Goal: Transaction & Acquisition: Purchase product/service

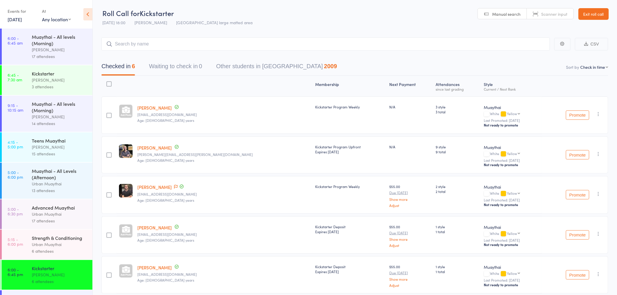
scroll to position [39, 0]
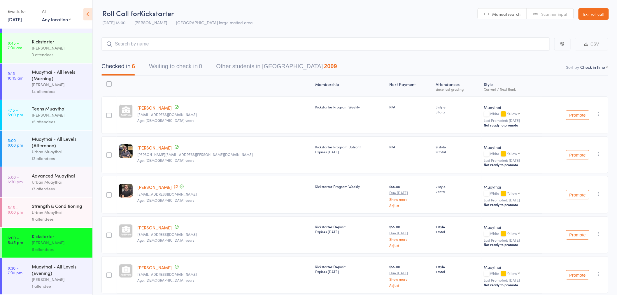
click at [590, 13] on link "Exit roll call" at bounding box center [593, 14] width 30 height 12
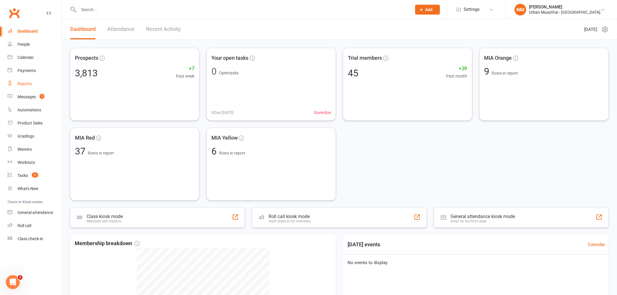
click at [39, 83] on link "Reports" at bounding box center [35, 83] width 54 height 13
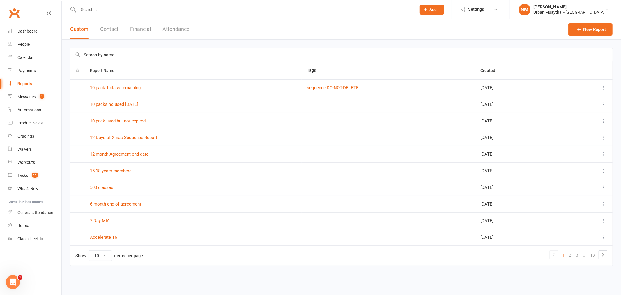
click at [155, 30] on div "Custom Contact Financial Attendance" at bounding box center [130, 29] width 136 height 20
click at [143, 31] on button "Financial" at bounding box center [140, 29] width 21 height 20
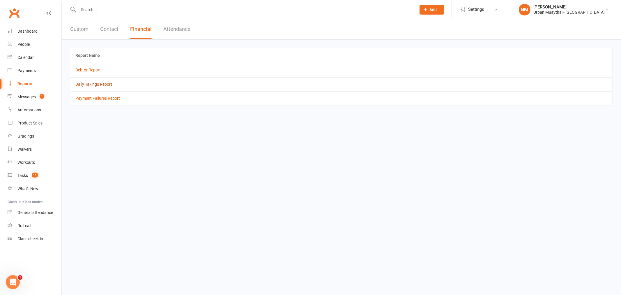
click at [93, 86] on link "Daily Takings Report" at bounding box center [93, 84] width 37 height 5
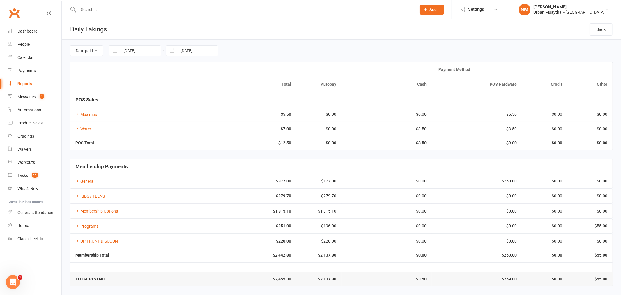
click at [150, 112] on td "Maximus" at bounding box center [138, 114] width 136 height 14
click at [84, 114] on link "Maximus" at bounding box center [86, 114] width 22 height 5
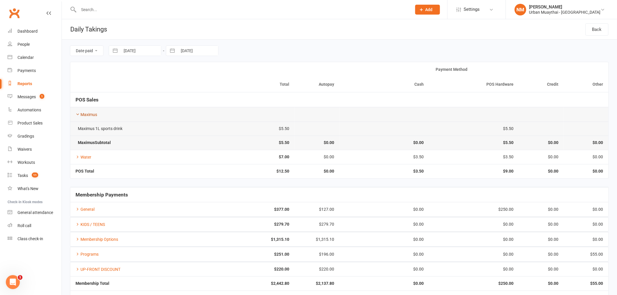
click at [84, 113] on link "Maximus" at bounding box center [86, 114] width 22 height 5
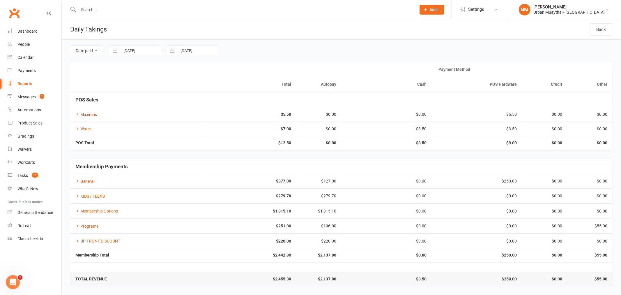
click at [87, 115] on link "Maximus" at bounding box center [86, 114] width 22 height 5
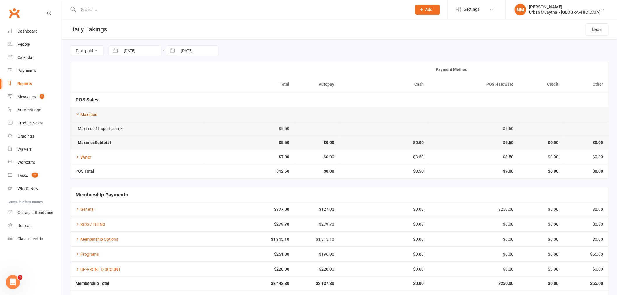
click at [88, 114] on link "Maximus" at bounding box center [86, 114] width 22 height 5
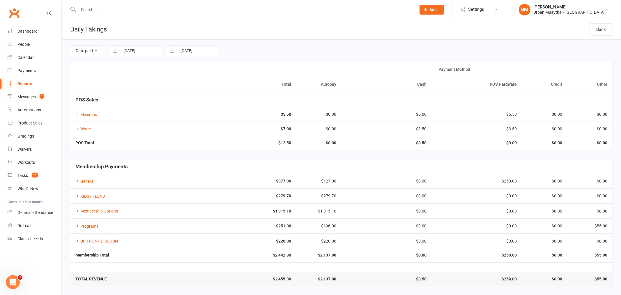
click at [445, 6] on button "Add" at bounding box center [432, 10] width 25 height 10
click at [31, 119] on link "Product Sales" at bounding box center [35, 123] width 54 height 13
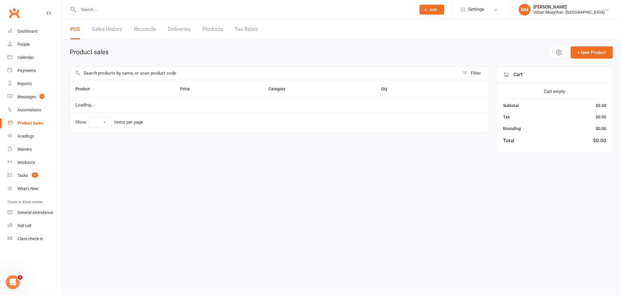
select select "10"
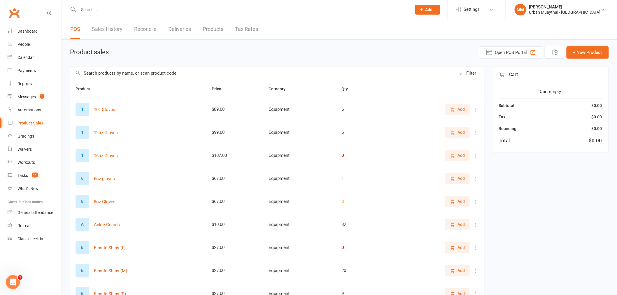
click at [91, 13] on div at bounding box center [238, 9] width 337 height 19
click at [104, 25] on link "Sales History" at bounding box center [107, 29] width 31 height 20
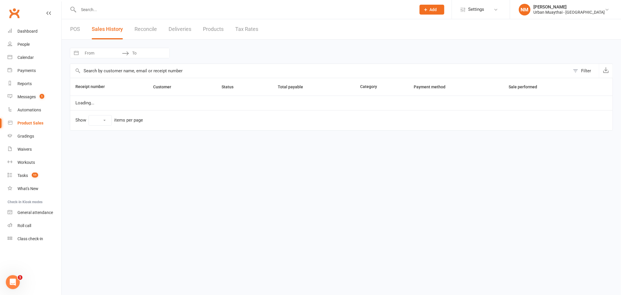
select select "25"
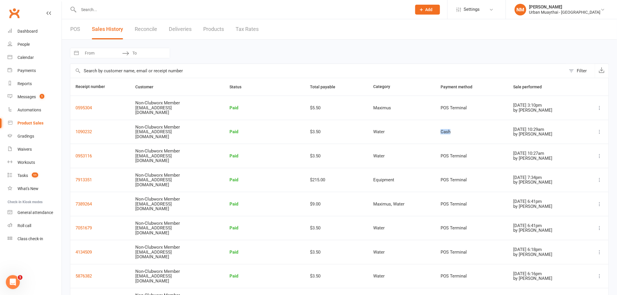
drag, startPoint x: 421, startPoint y: 138, endPoint x: 461, endPoint y: 127, distance: 41.3
click at [461, 127] on tr "1090232 Non-Clubworx Member miami@urbanmuaythai.com Paid $3.50 Water Cash Aug 1…" at bounding box center [339, 132] width 538 height 24
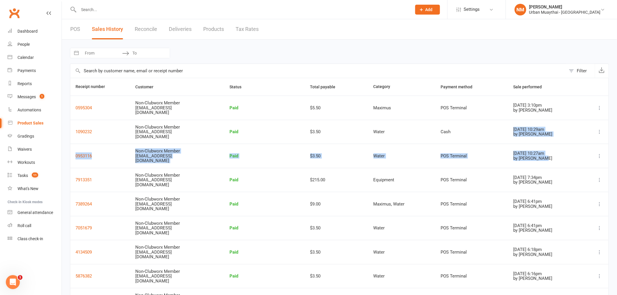
drag, startPoint x: 542, startPoint y: 159, endPoint x: 502, endPoint y: 125, distance: 52.7
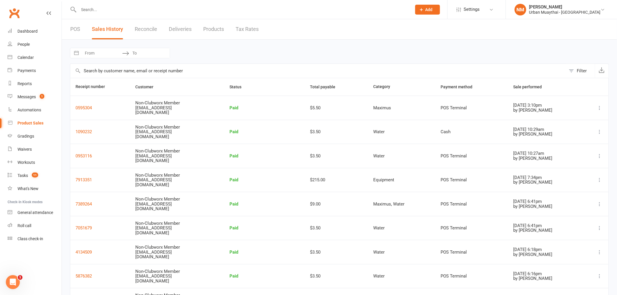
click at [440, 9] on button "Add" at bounding box center [427, 10] width 25 height 10
click at [36, 117] on link "Product Sales" at bounding box center [35, 123] width 54 height 13
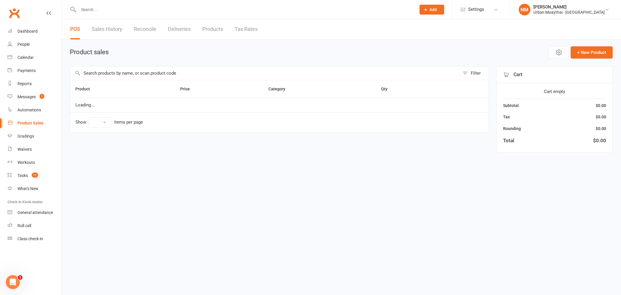
select select "10"
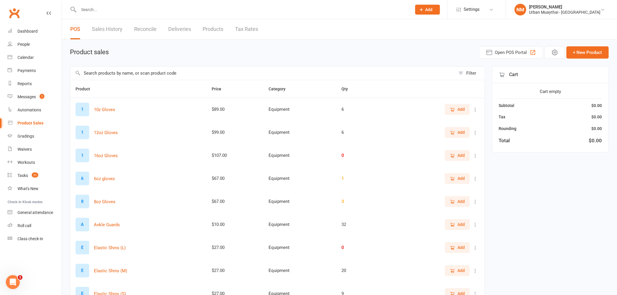
click at [140, 68] on input "text" at bounding box center [262, 72] width 385 height 13
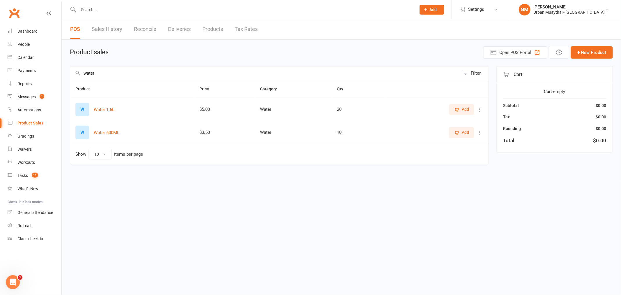
type input "water"
click at [464, 131] on span "Add" at bounding box center [465, 132] width 7 height 6
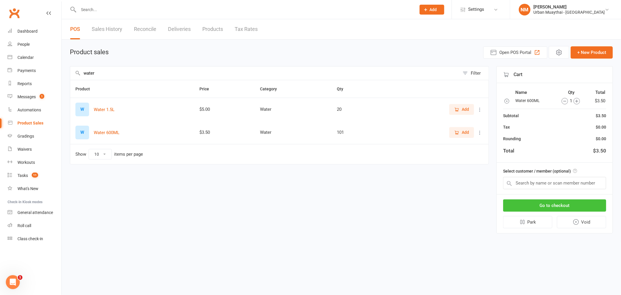
click at [558, 202] on button "Go to checkout" at bounding box center [554, 205] width 103 height 12
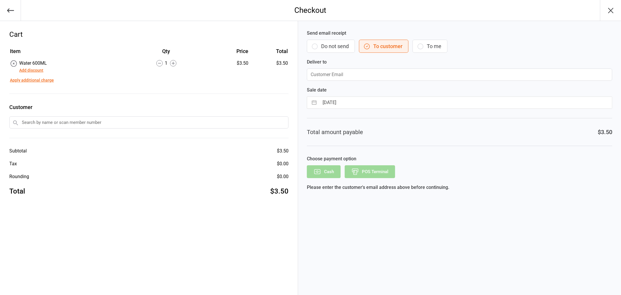
click at [339, 49] on button "Do not send" at bounding box center [331, 46] width 48 height 13
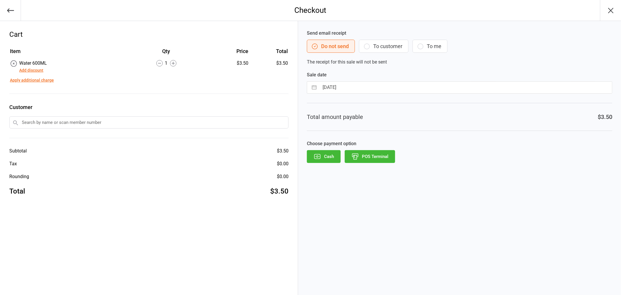
click at [376, 156] on button "POS Terminal" at bounding box center [370, 156] width 50 height 13
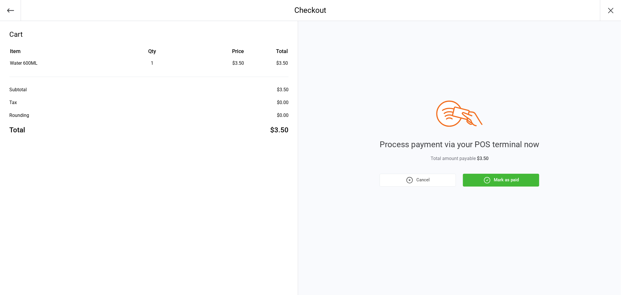
click at [483, 177] on button "Mark as paid" at bounding box center [501, 180] width 76 height 13
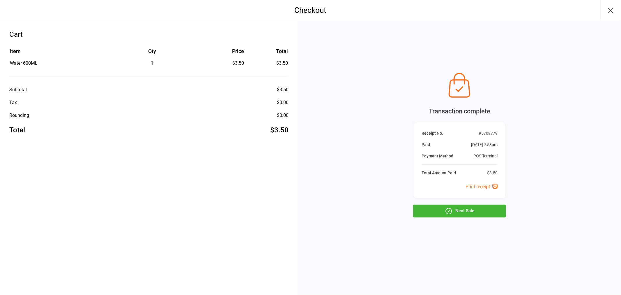
click at [464, 213] on button "Next Sale" at bounding box center [459, 211] width 93 height 13
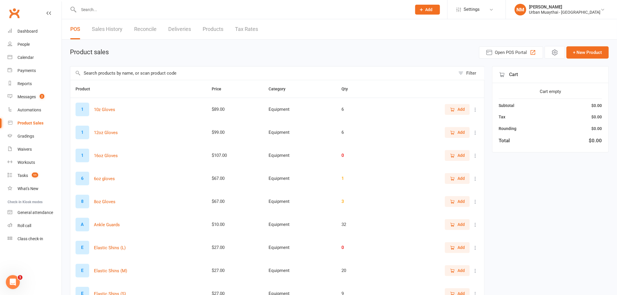
click at [212, 70] on input "text" at bounding box center [262, 72] width 385 height 13
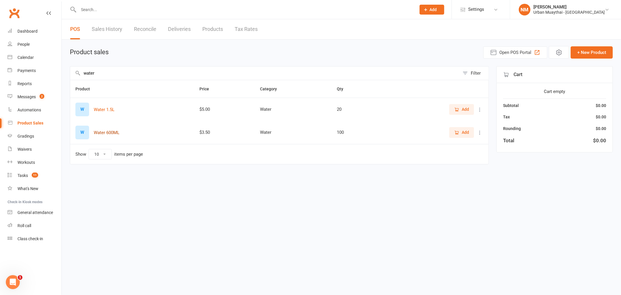
type input "water"
click at [113, 130] on button "Water 600ML" at bounding box center [107, 132] width 26 height 7
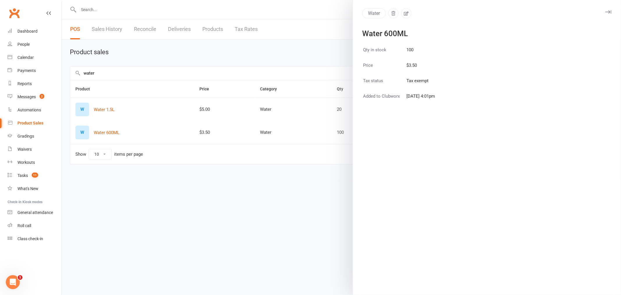
click at [156, 214] on div at bounding box center [342, 147] width 560 height 295
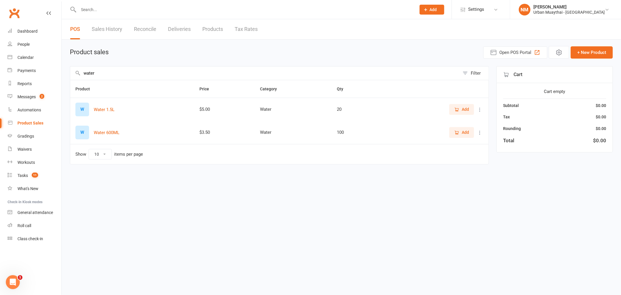
click at [455, 134] on icon "button" at bounding box center [457, 132] width 5 height 5
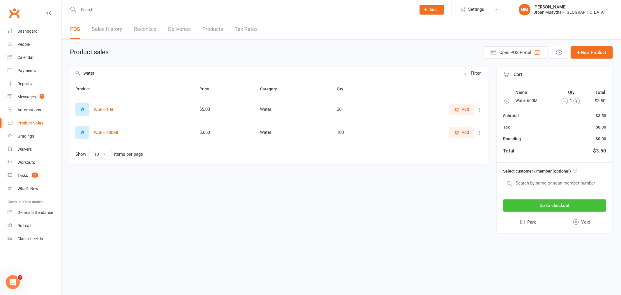
click at [540, 203] on button "Go to checkout" at bounding box center [554, 205] width 103 height 12
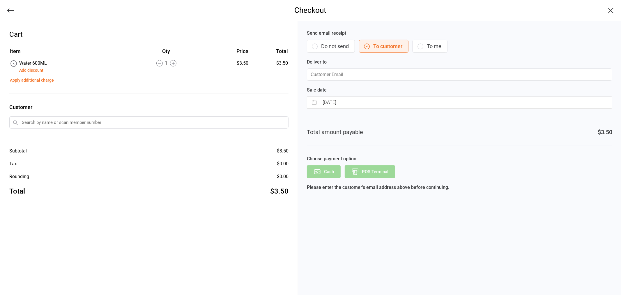
click at [342, 45] on button "Do not send" at bounding box center [331, 46] width 48 height 13
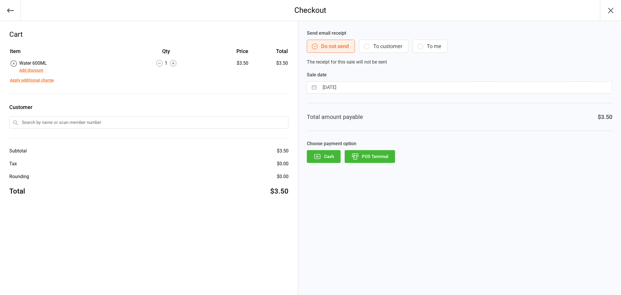
click at [370, 158] on button "POS Terminal" at bounding box center [370, 156] width 50 height 13
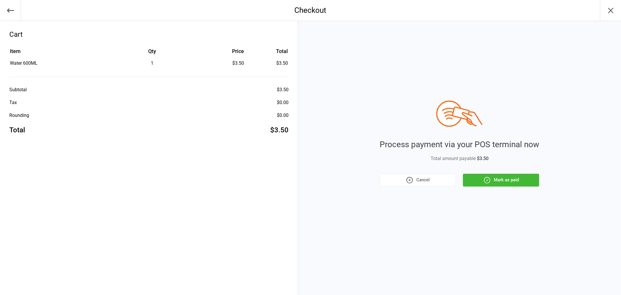
click at [500, 181] on button "Mark as paid" at bounding box center [501, 180] width 76 height 13
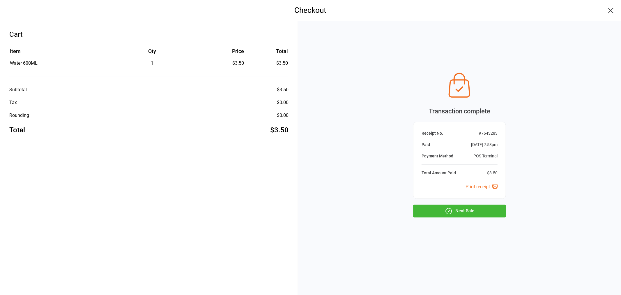
click at [462, 217] on button "Next Sale" at bounding box center [459, 211] width 93 height 13
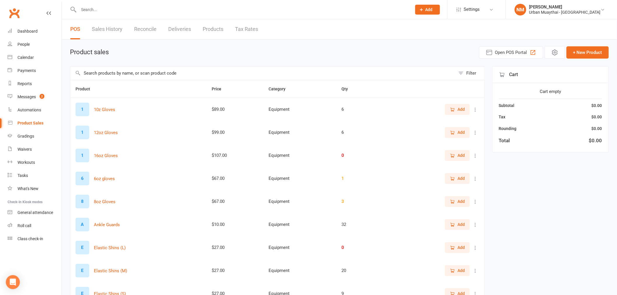
click at [166, 68] on input "text" at bounding box center [262, 72] width 385 height 13
click at [167, 74] on input "text" at bounding box center [262, 72] width 385 height 13
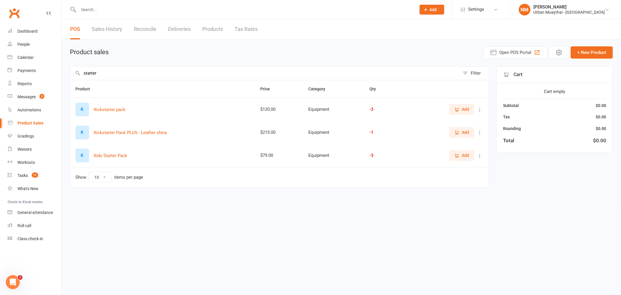
type input "starter"
click at [455, 110] on icon "button" at bounding box center [457, 109] width 5 height 5
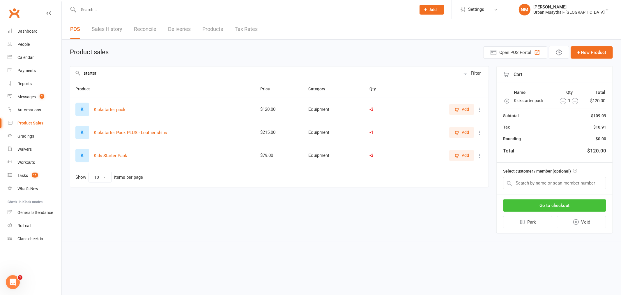
click at [560, 202] on button "Go to checkout" at bounding box center [554, 205] width 103 height 12
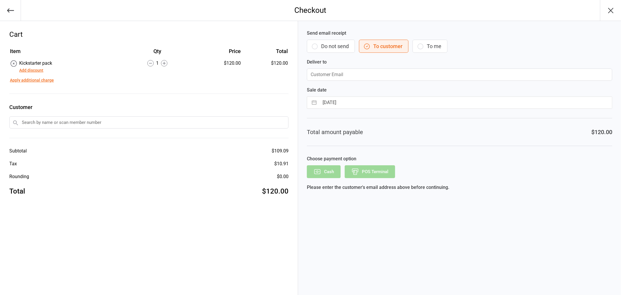
click at [342, 47] on button "Do not send" at bounding box center [331, 46] width 48 height 13
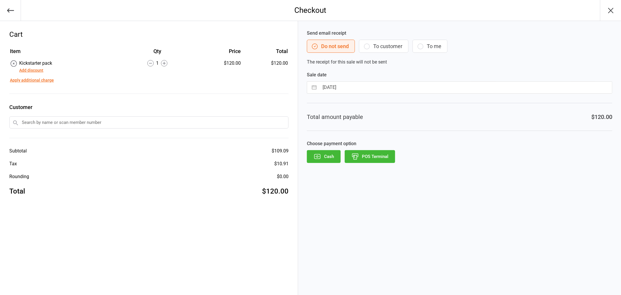
click at [366, 155] on button "POS Terminal" at bounding box center [370, 156] width 50 height 13
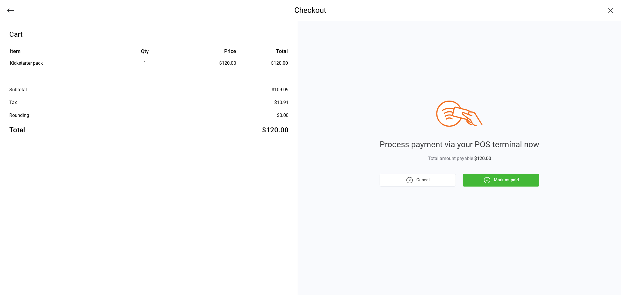
click at [510, 181] on button "Mark as paid" at bounding box center [501, 180] width 76 height 13
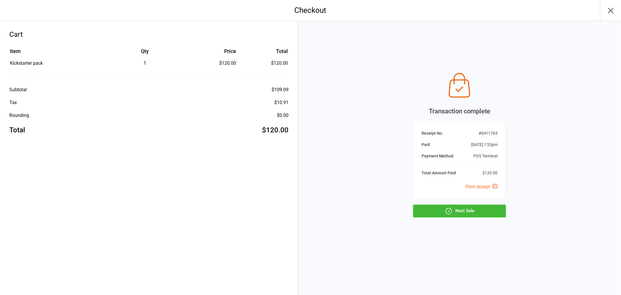
click at [463, 216] on button "Next Sale" at bounding box center [459, 211] width 93 height 13
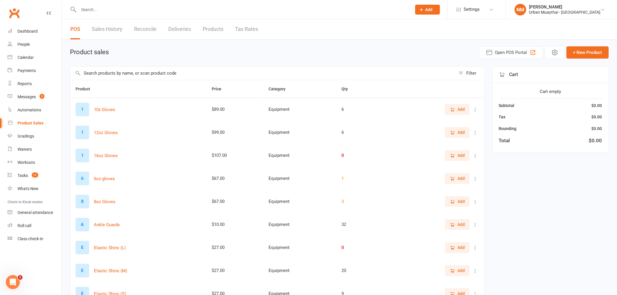
click at [107, 72] on input "text" at bounding box center [262, 72] width 385 height 13
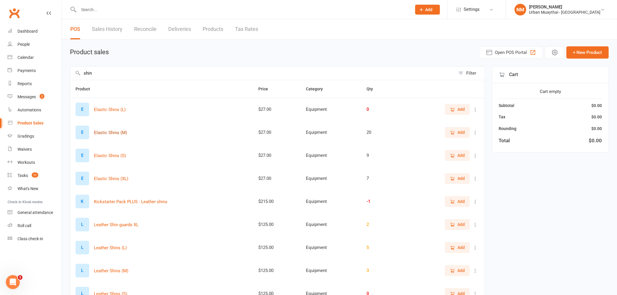
type input "shin"
click at [106, 133] on button "Elastic Shins (M)" at bounding box center [110, 132] width 33 height 7
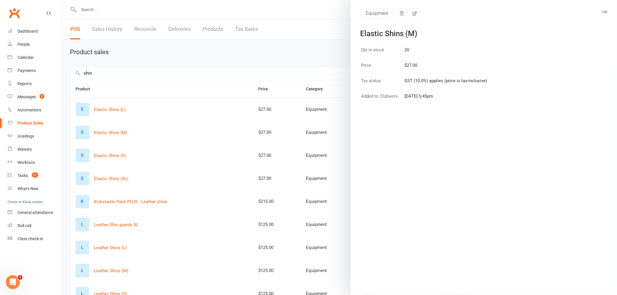
click at [268, 129] on div at bounding box center [339, 147] width 555 height 295
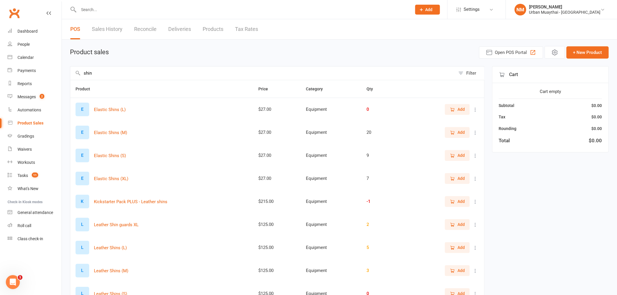
click at [458, 130] on span "Add" at bounding box center [460, 132] width 7 height 6
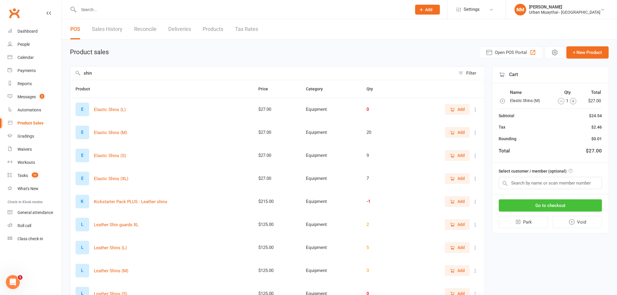
click at [554, 208] on button "Go to checkout" at bounding box center [550, 205] width 103 height 12
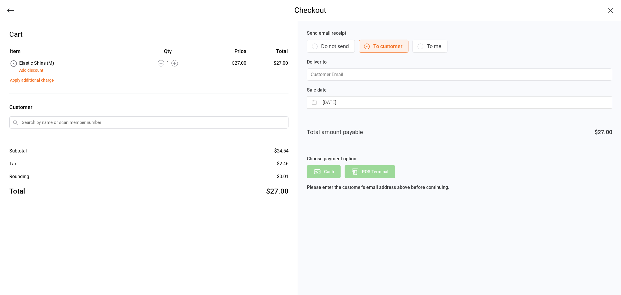
click at [326, 47] on button "Do not send" at bounding box center [331, 46] width 48 height 13
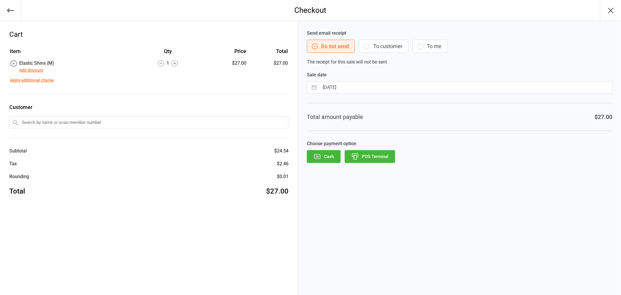
click at [369, 157] on button "POS Terminal" at bounding box center [370, 156] width 50 height 13
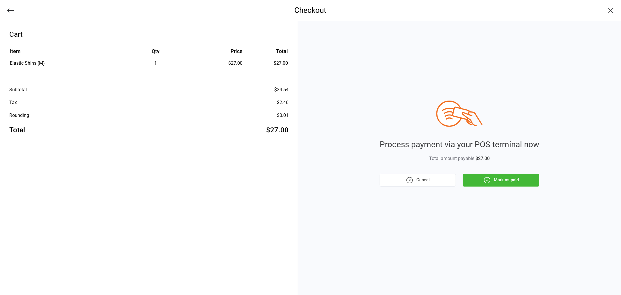
click at [513, 182] on button "Mark as paid" at bounding box center [501, 180] width 76 height 13
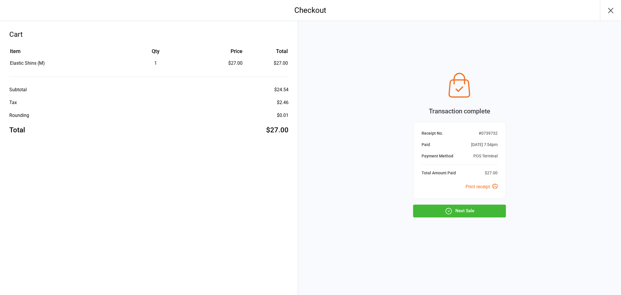
click at [445, 217] on button "Next Sale" at bounding box center [459, 211] width 93 height 13
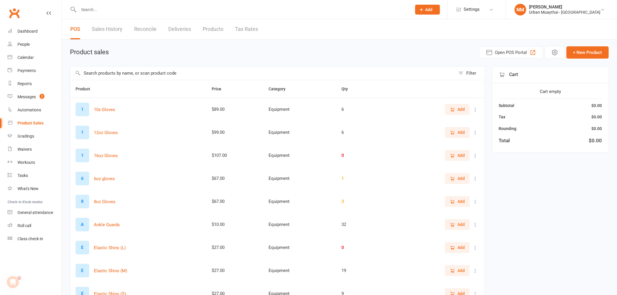
click at [131, 72] on input "text" at bounding box center [262, 72] width 385 height 13
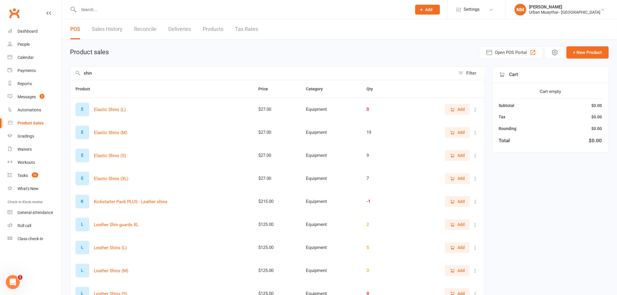
type input "shin"
click at [453, 129] on button "Add" at bounding box center [457, 132] width 25 height 10
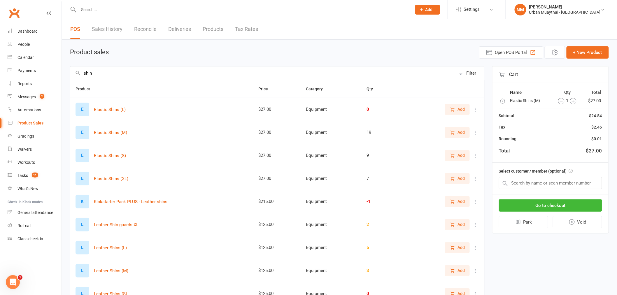
click at [504, 101] on icon "button" at bounding box center [502, 101] width 4 height 4
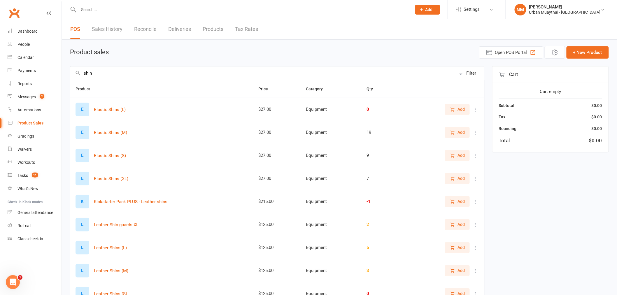
click at [443, 114] on div "Add" at bounding box center [443, 109] width 71 height 10
click at [449, 110] on button "Add" at bounding box center [457, 109] width 25 height 10
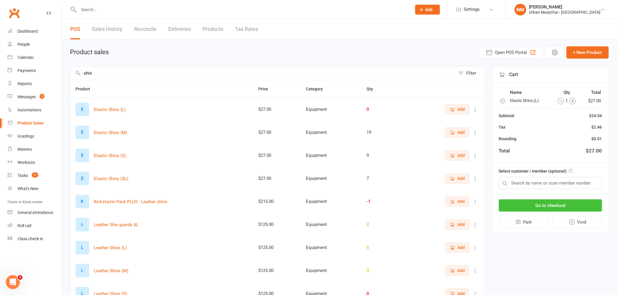
click at [560, 202] on button "Go to checkout" at bounding box center [550, 205] width 103 height 12
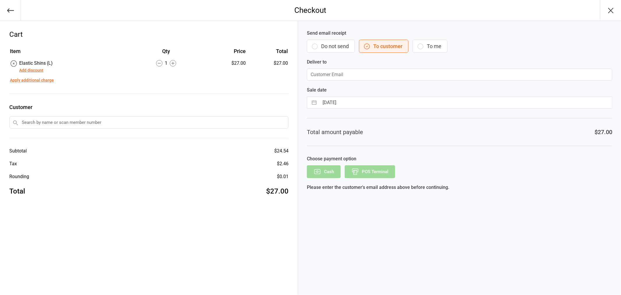
click at [351, 52] on button "Do not send" at bounding box center [331, 46] width 48 height 13
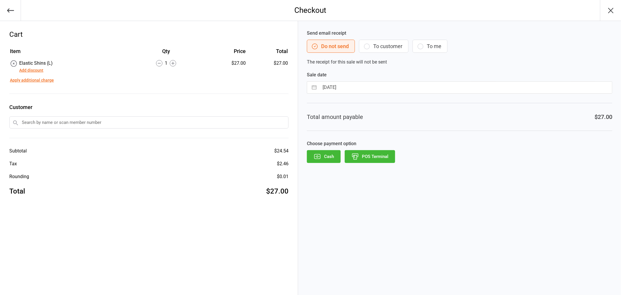
click at [370, 161] on button "POS Terminal" at bounding box center [370, 156] width 50 height 13
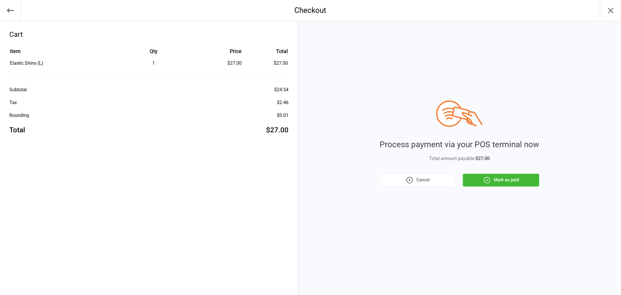
click at [519, 174] on button "Mark as paid" at bounding box center [501, 180] width 76 height 13
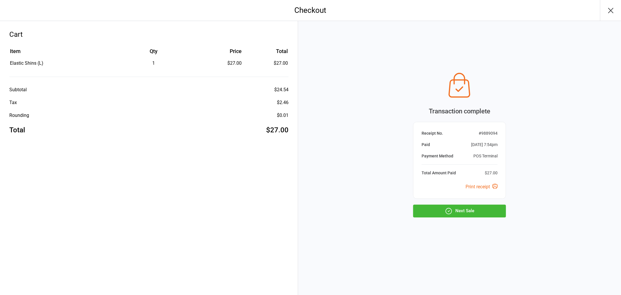
click at [453, 208] on button "Next Sale" at bounding box center [459, 211] width 93 height 13
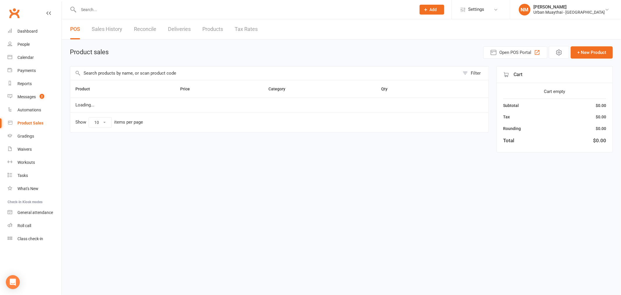
drag, startPoint x: 113, startPoint y: 78, endPoint x: 120, endPoint y: 74, distance: 8.0
click at [113, 78] on input "text" at bounding box center [265, 72] width 390 height 13
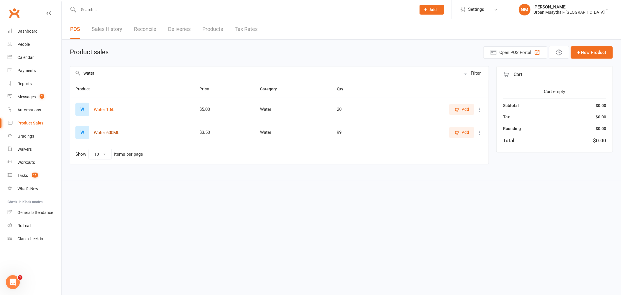
type input "water"
click at [109, 135] on button "Water 600ML" at bounding box center [107, 132] width 26 height 7
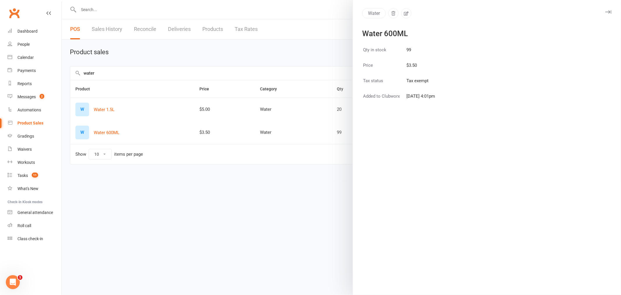
click at [298, 168] on div at bounding box center [342, 147] width 560 height 295
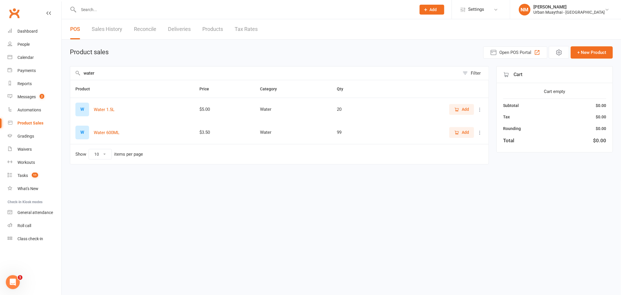
click at [460, 132] on span "Add" at bounding box center [462, 132] width 15 height 6
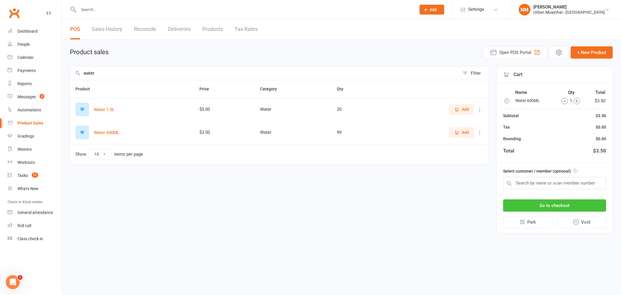
click at [552, 210] on button "Go to checkout" at bounding box center [554, 205] width 103 height 12
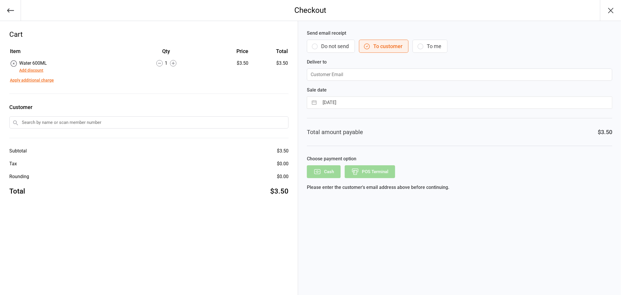
click at [334, 49] on button "Do not send" at bounding box center [331, 46] width 48 height 13
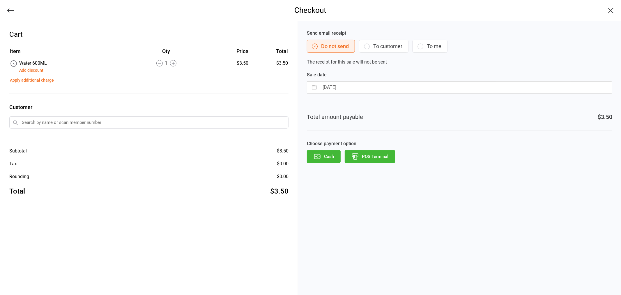
click at [379, 164] on div "Send email receipt Do not send To customer To me The receipt for this sale will…" at bounding box center [459, 158] width 323 height 274
click at [384, 157] on button "POS Terminal" at bounding box center [370, 156] width 50 height 13
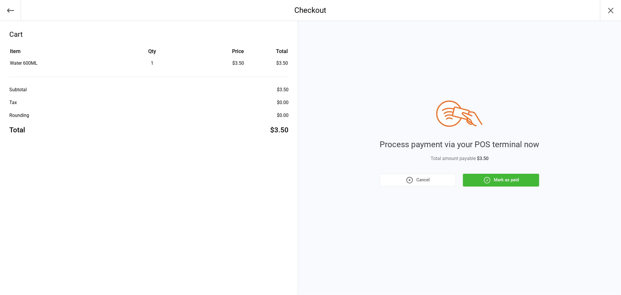
click at [484, 180] on icon "button" at bounding box center [488, 180] width 8 height 8
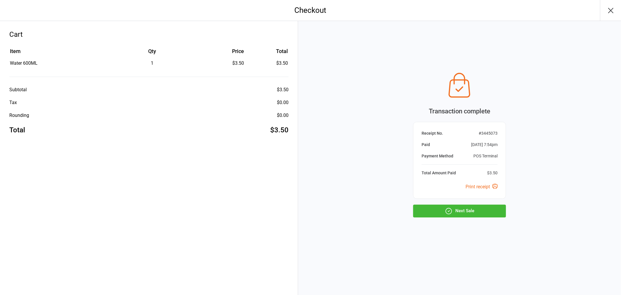
click at [444, 215] on button "Next Sale" at bounding box center [459, 211] width 93 height 13
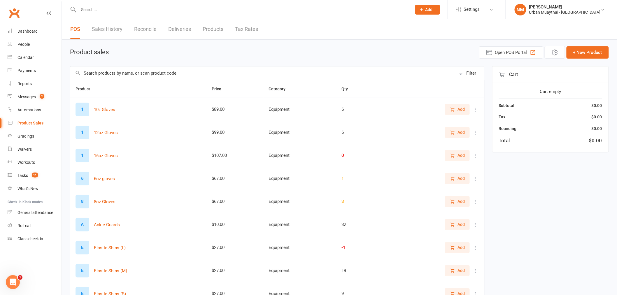
click at [104, 76] on input "text" at bounding box center [262, 72] width 385 height 13
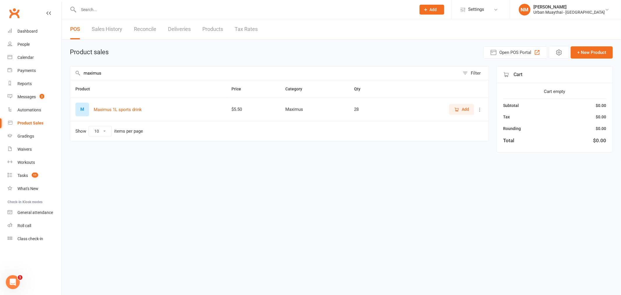
type input "maximus"
click at [470, 109] on button "Add" at bounding box center [462, 109] width 25 height 10
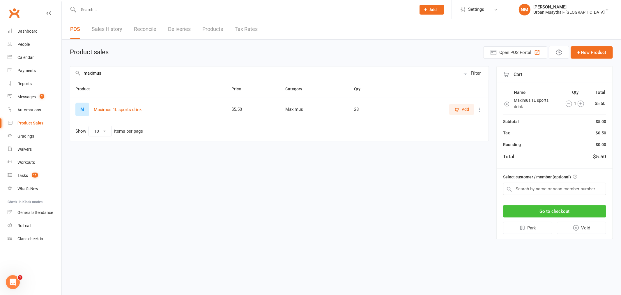
click at [524, 205] on button "Go to checkout" at bounding box center [554, 211] width 103 height 12
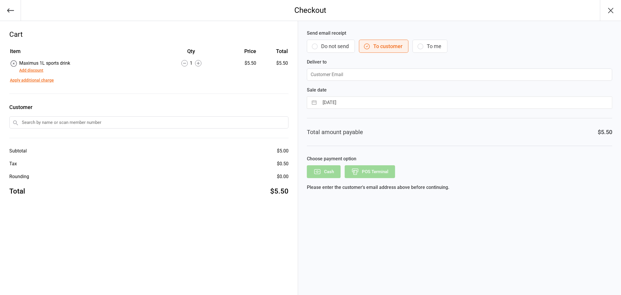
click at [319, 40] on button "Do not send" at bounding box center [331, 46] width 48 height 13
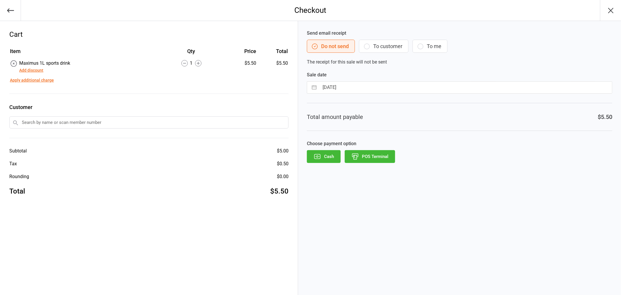
click at [356, 160] on icon "button" at bounding box center [356, 157] width 8 height 8
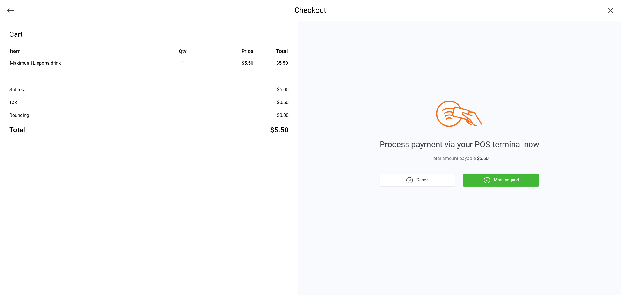
click at [496, 184] on button "Mark as paid" at bounding box center [501, 180] width 76 height 13
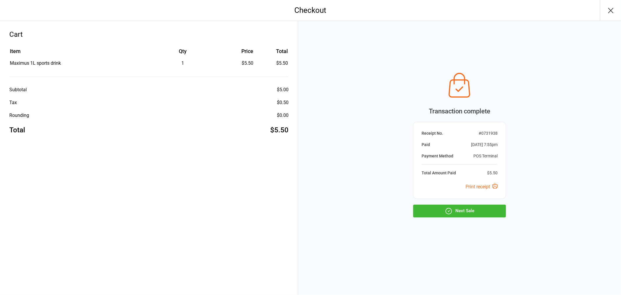
click at [441, 213] on button "Next Sale" at bounding box center [459, 211] width 93 height 13
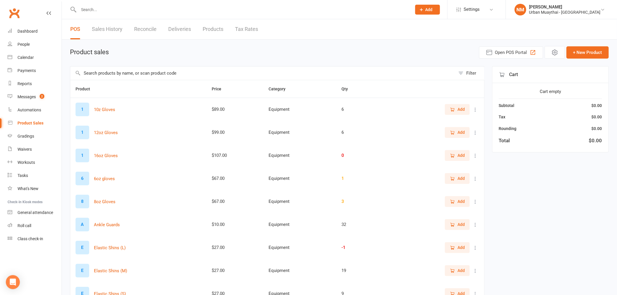
click at [104, 78] on input "text" at bounding box center [262, 72] width 385 height 13
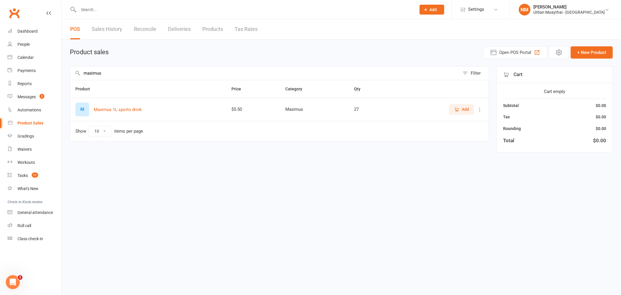
type input "maximus"
click at [464, 115] on td "Add" at bounding box center [443, 109] width 92 height 23
click at [462, 110] on span "Add" at bounding box center [465, 109] width 7 height 6
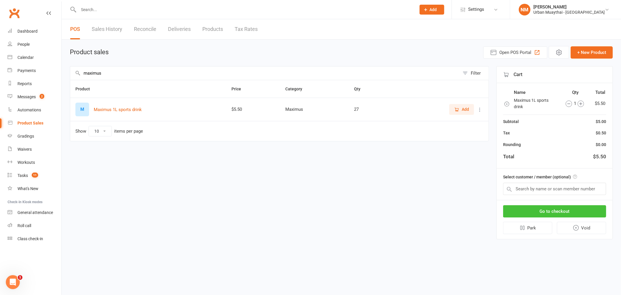
click at [544, 205] on button "Go to checkout" at bounding box center [554, 211] width 103 height 12
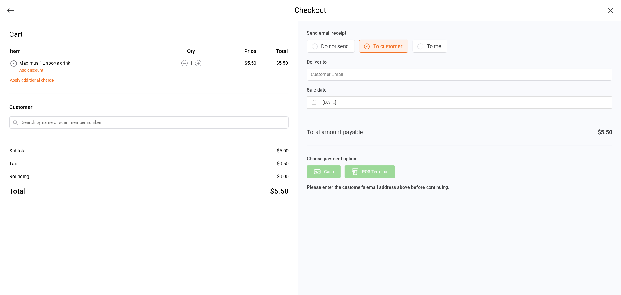
click at [329, 47] on button "Do not send" at bounding box center [331, 46] width 48 height 13
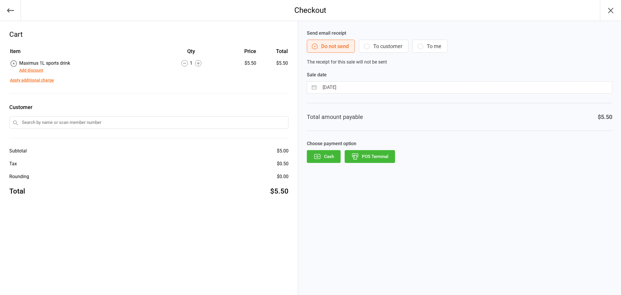
click at [370, 167] on div "Send email receipt Do not send To customer To me The receipt for this sale will…" at bounding box center [459, 158] width 323 height 274
click at [370, 157] on button "POS Terminal" at bounding box center [370, 156] width 50 height 13
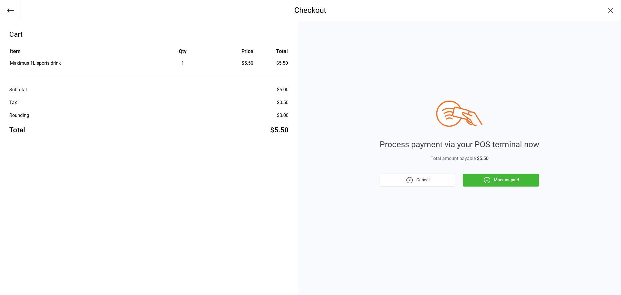
click at [514, 177] on button "Mark as paid" at bounding box center [501, 180] width 76 height 13
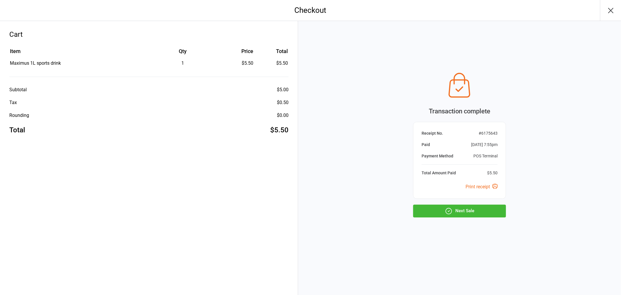
click at [466, 212] on button "Next Sale" at bounding box center [459, 211] width 93 height 13
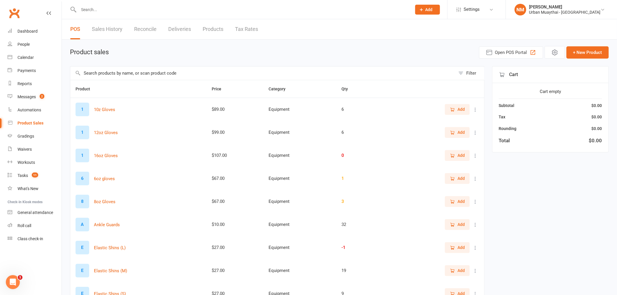
click at [106, 29] on link "Sales History" at bounding box center [107, 29] width 31 height 20
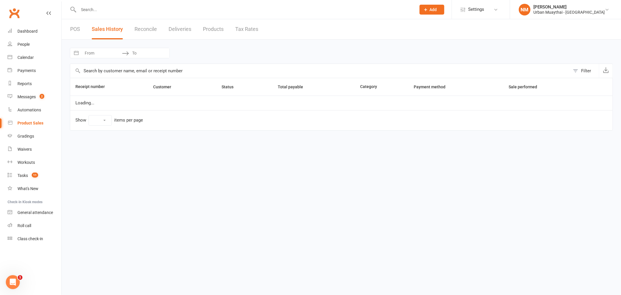
select select "25"
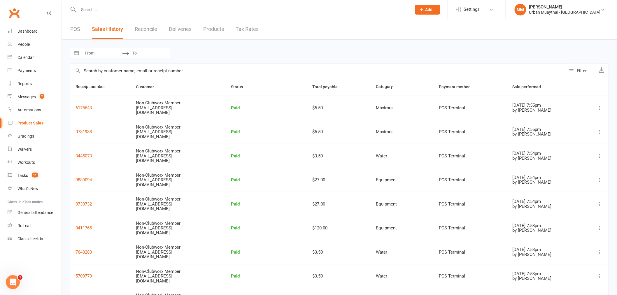
click at [139, 33] on link "Reconcile" at bounding box center [146, 29] width 22 height 20
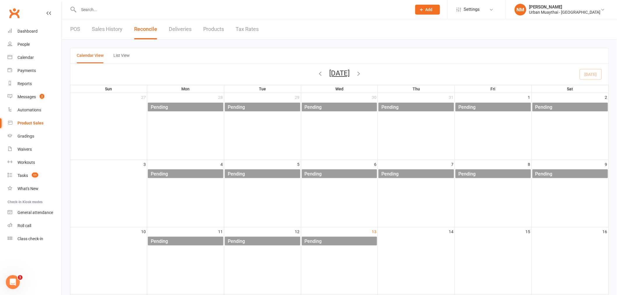
click at [108, 29] on link "Sales History" at bounding box center [107, 29] width 31 height 20
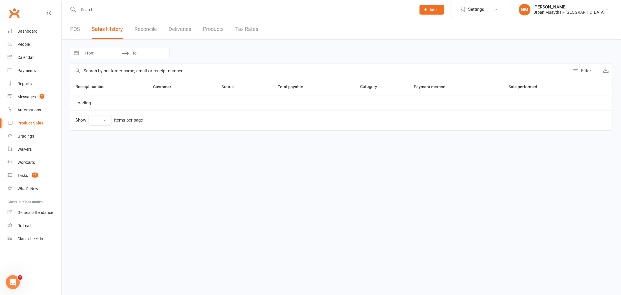
select select "25"
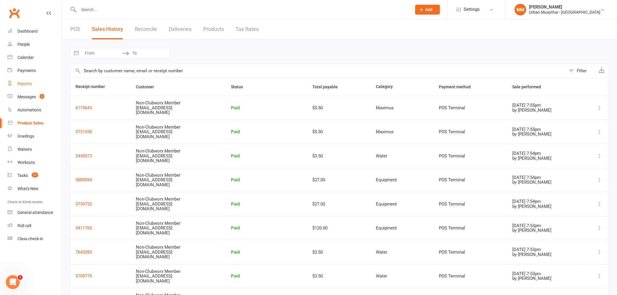
click at [27, 85] on div "Reports" at bounding box center [24, 83] width 14 height 5
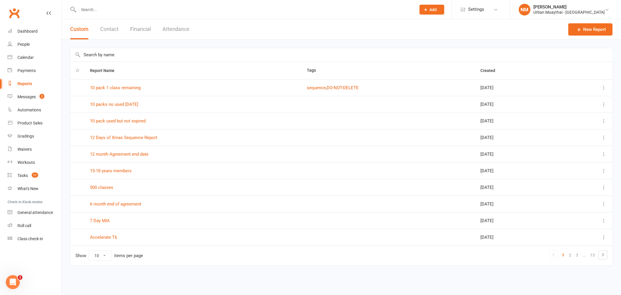
click at [147, 28] on button "Financial" at bounding box center [140, 29] width 21 height 20
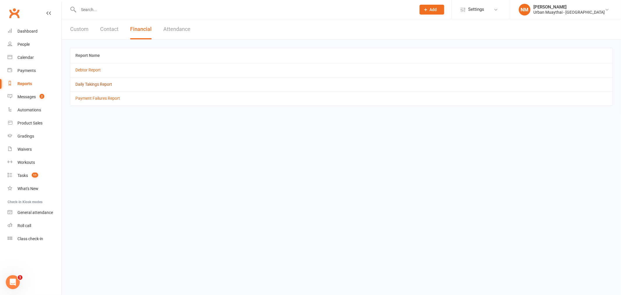
click at [94, 85] on link "Daily Takings Report" at bounding box center [93, 84] width 37 height 5
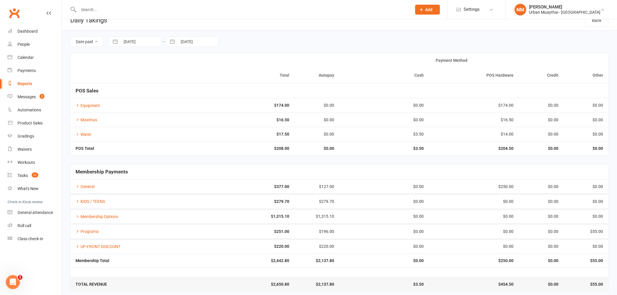
scroll to position [13, 0]
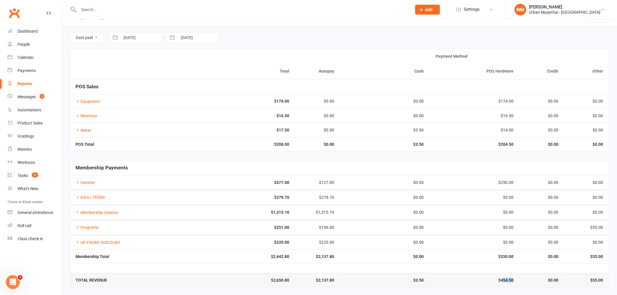
drag, startPoint x: 502, startPoint y: 280, endPoint x: 517, endPoint y: 280, distance: 15.2
click at [517, 280] on td "$454.50" at bounding box center [474, 280] width 90 height 14
click at [31, 121] on div "Product Sales" at bounding box center [29, 123] width 25 height 5
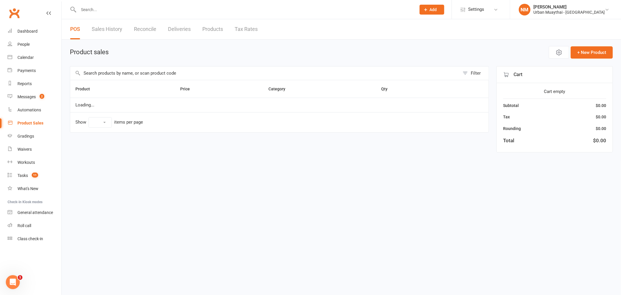
select select "10"
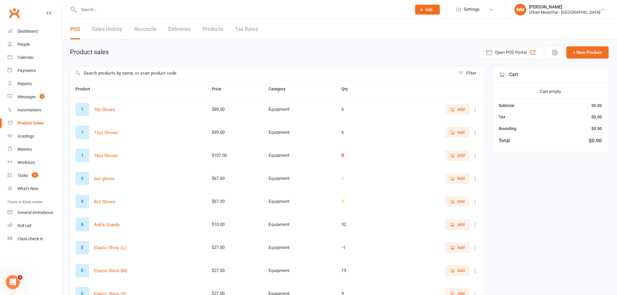
click at [172, 71] on input "text" at bounding box center [262, 72] width 385 height 13
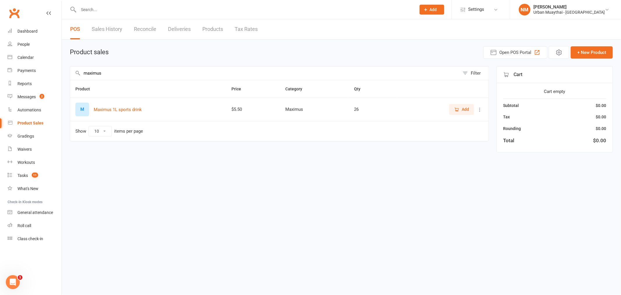
type input "maximus"
click at [457, 109] on icon "button" at bounding box center [457, 109] width 5 height 5
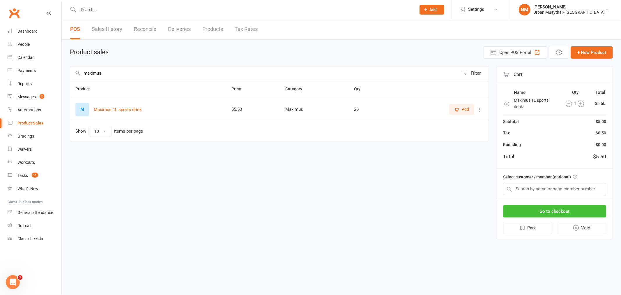
click at [543, 212] on button "Go to checkout" at bounding box center [554, 211] width 103 height 12
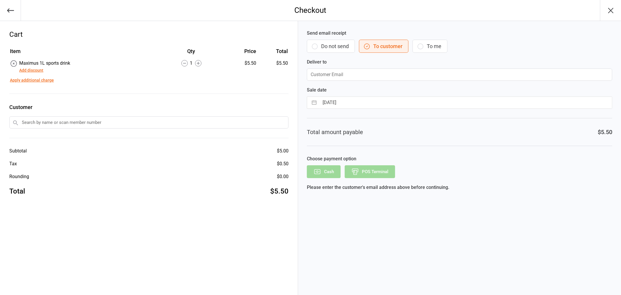
click at [327, 45] on button "Do not send" at bounding box center [331, 46] width 48 height 13
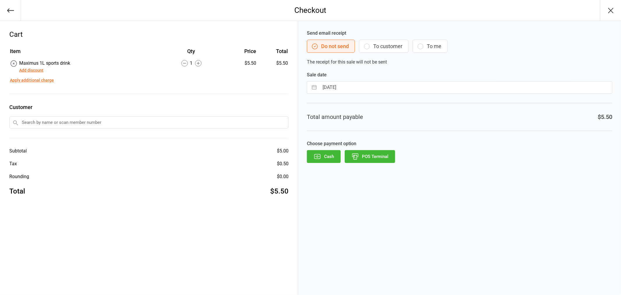
click at [370, 150] on button "POS Terminal" at bounding box center [370, 156] width 50 height 13
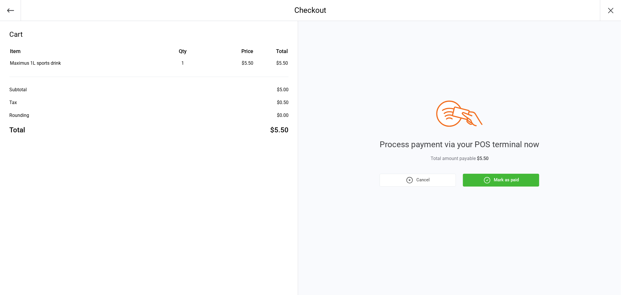
click at [490, 189] on div "Process payment via your POS terminal now Total amount payable $5.50 Cancel Mar…" at bounding box center [459, 158] width 323 height 274
click at [494, 181] on button "Mark as paid" at bounding box center [501, 180] width 76 height 13
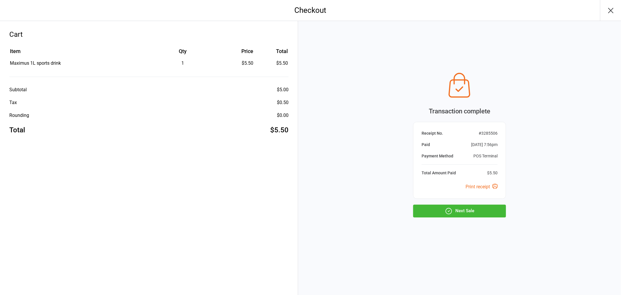
click at [471, 204] on div "Transaction complete Receipt No. # 3285506 Paid [DATE] 7:56pm Payment Method PO…" at bounding box center [459, 144] width 93 height 148
click at [472, 208] on button "Next Sale" at bounding box center [459, 211] width 93 height 13
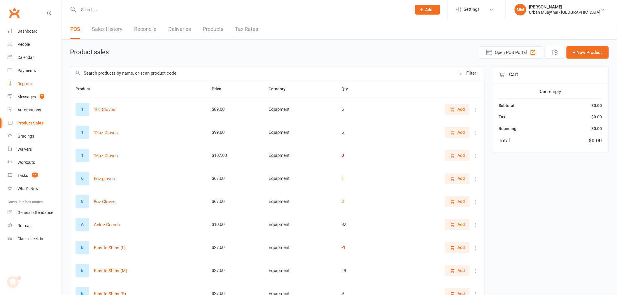
click at [27, 83] on div "Reports" at bounding box center [24, 83] width 14 height 5
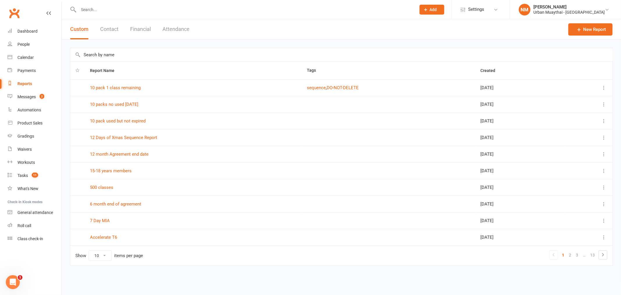
click at [141, 31] on button "Financial" at bounding box center [140, 29] width 21 height 20
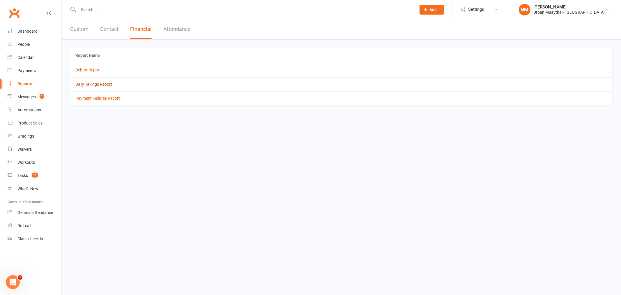
click at [105, 85] on link "Daily Takings Report" at bounding box center [93, 84] width 37 height 5
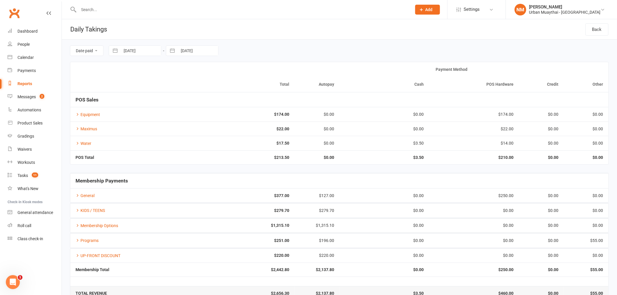
scroll to position [13, 0]
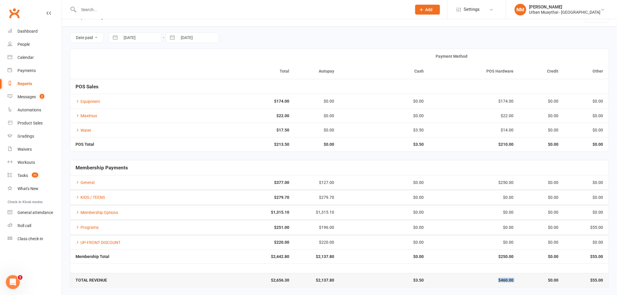
drag, startPoint x: 520, startPoint y: 284, endPoint x: 556, endPoint y: 281, distance: 36.2
click at [533, 281] on tr "TOTAL REVENUE $2,656.30 $2,137.80 $3.50 $460.00 $0.00 $55.00" at bounding box center [339, 280] width 538 height 14
click at [558, 277] on td "$0.00" at bounding box center [540, 280] width 45 height 14
drag, startPoint x: 499, startPoint y: 280, endPoint x: 508, endPoint y: 283, distance: 10.0
click at [508, 283] on td "$460.00" at bounding box center [474, 280] width 90 height 14
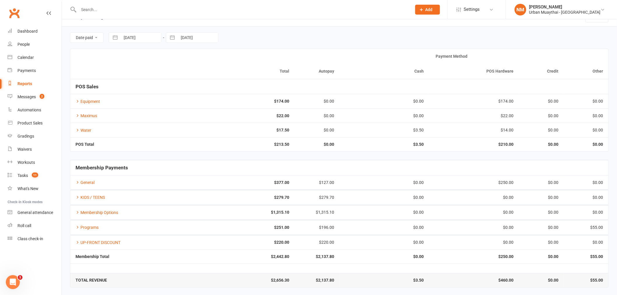
click at [515, 280] on td "$460.00" at bounding box center [474, 280] width 90 height 14
